Goal: Task Accomplishment & Management: Manage account settings

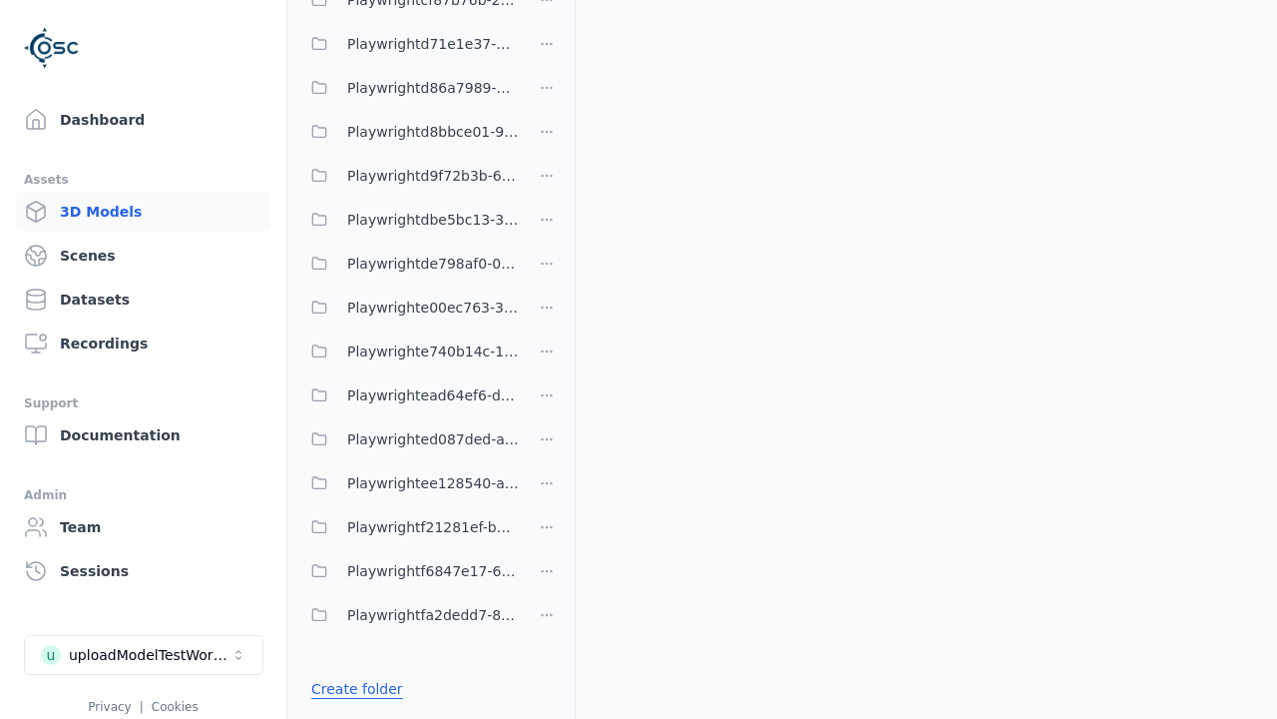
click at [351, 689] on link "Create folder" at bounding box center [357, 689] width 92 height 20
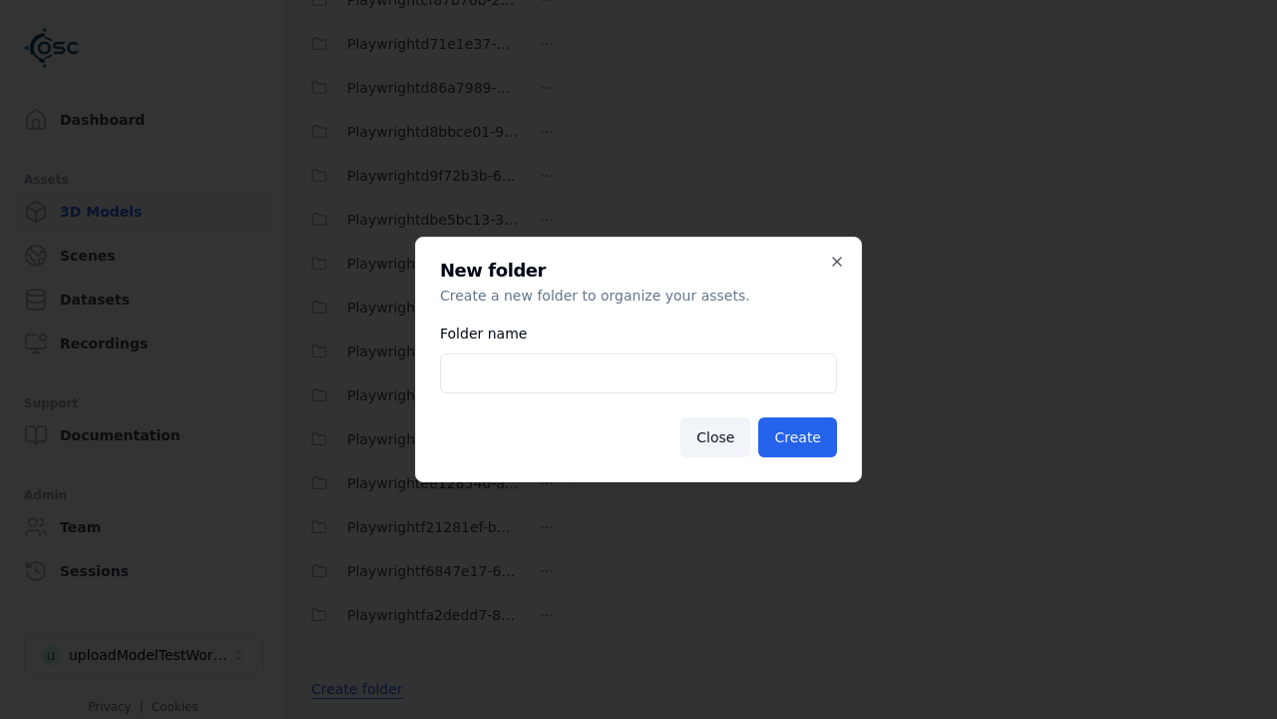
type input "**********"
click at [800, 437] on button "Create" at bounding box center [798, 437] width 79 height 40
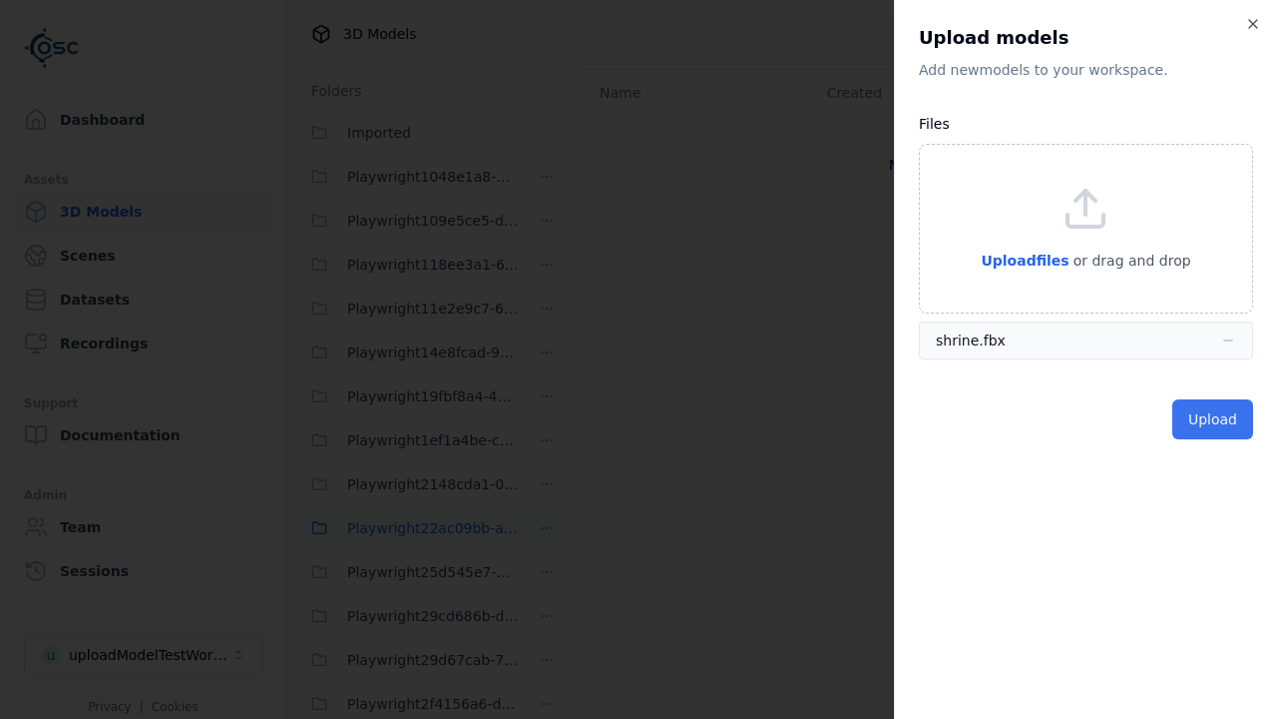
click at [1215, 419] on button "Upload" at bounding box center [1213, 419] width 81 height 40
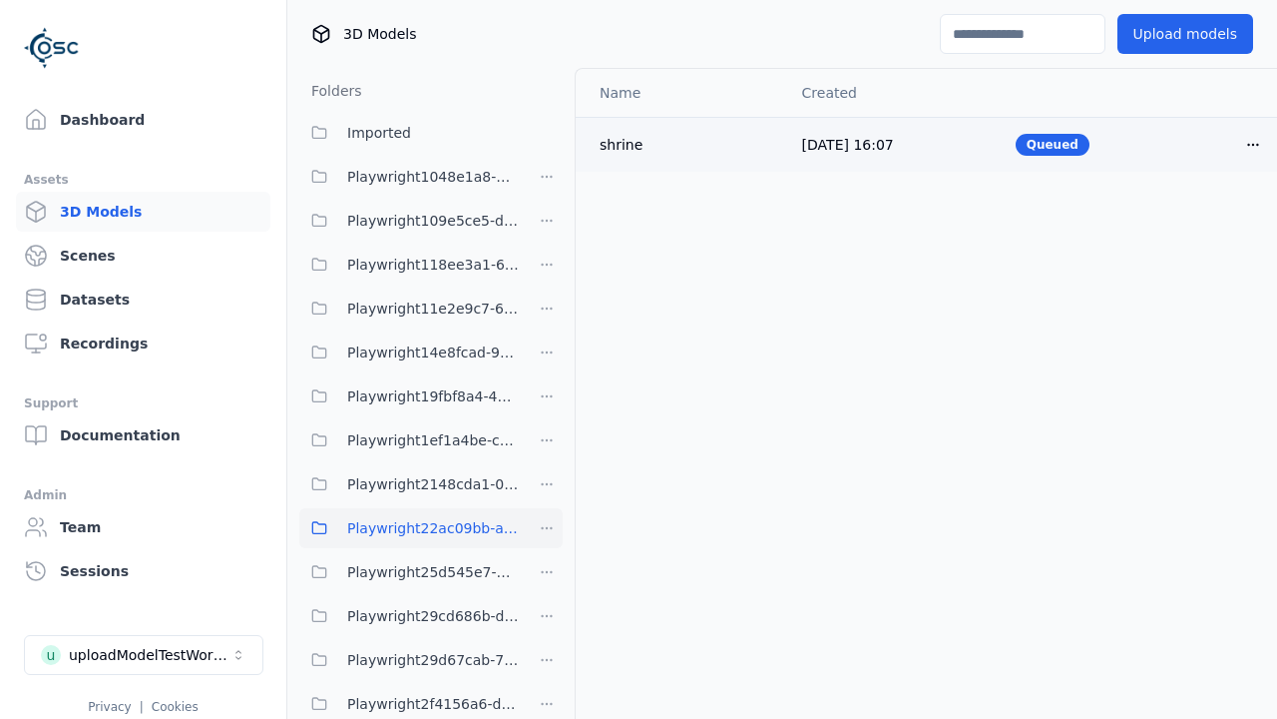
click at [1254, 144] on html "Support Dashboard Assets 3D Models Scenes Datasets Recordings Support Documenta…" at bounding box center [638, 359] width 1277 height 719
click at [1210, 221] on div "Delete" at bounding box center [1210, 222] width 118 height 32
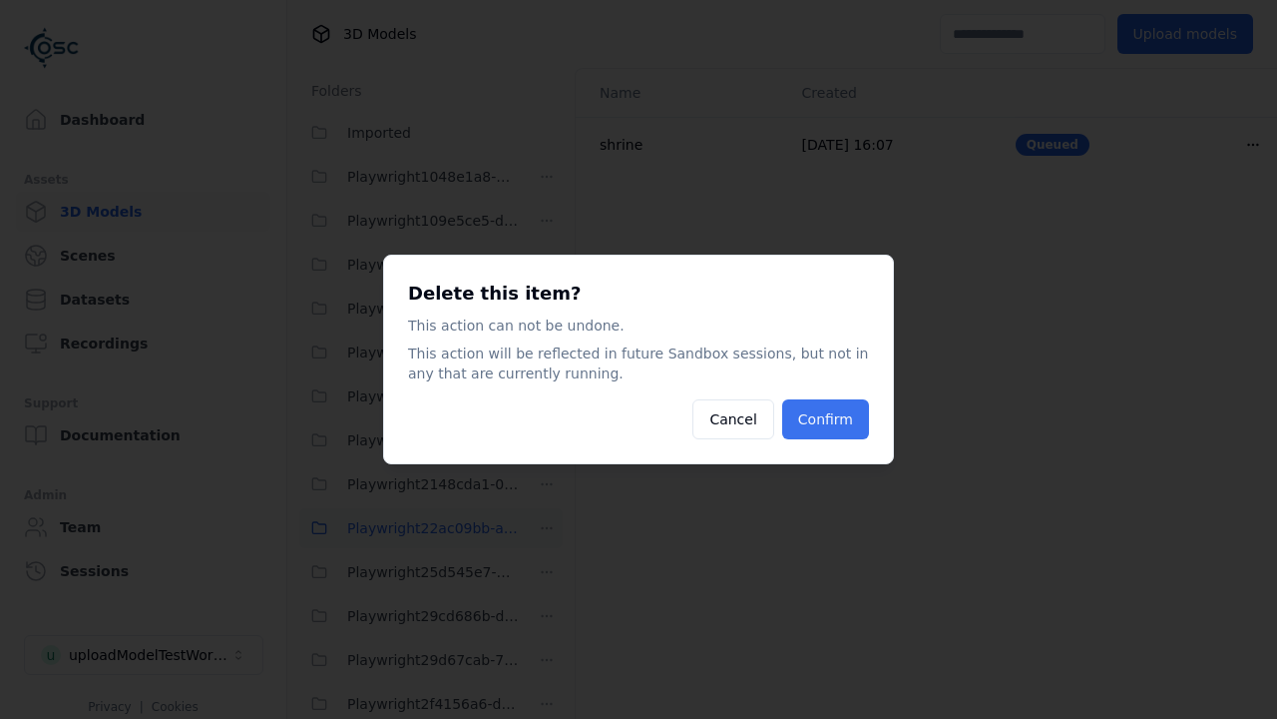
click at [828, 419] on button "Confirm" at bounding box center [825, 419] width 87 height 40
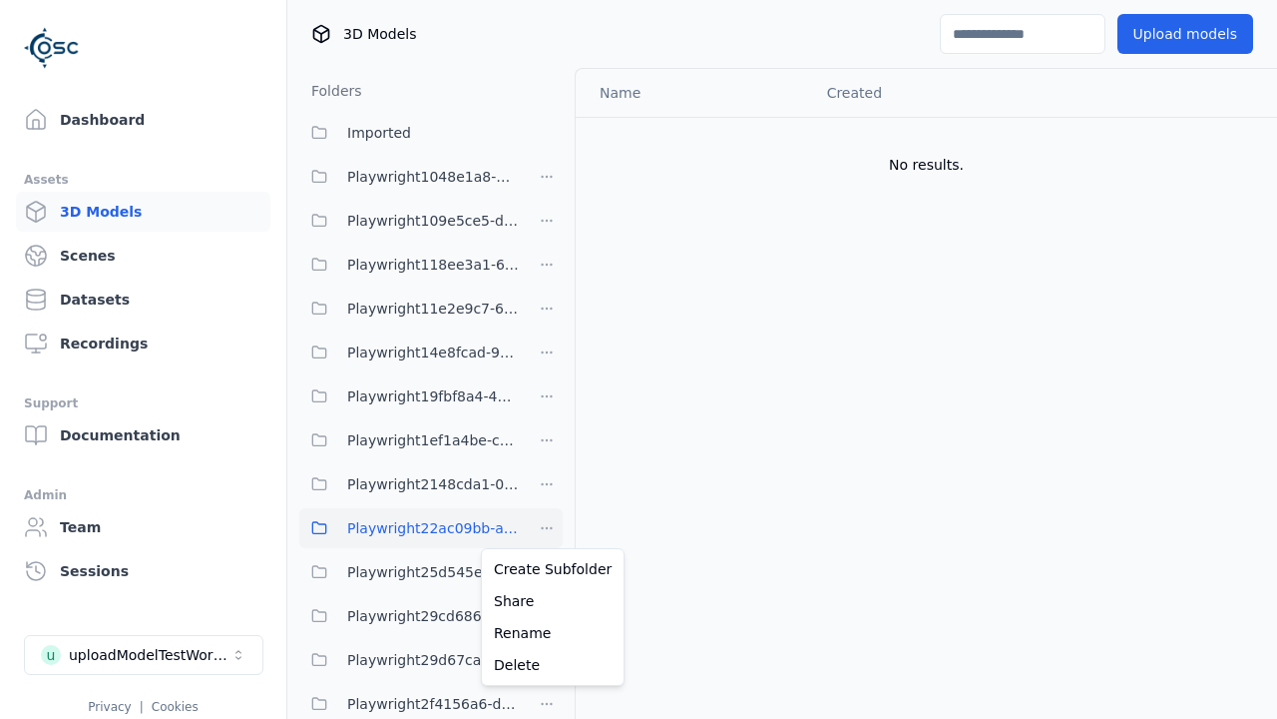
click at [547, 528] on html "Support Dashboard Assets 3D Models Scenes Datasets Recordings Support Documenta…" at bounding box center [638, 359] width 1277 height 719
